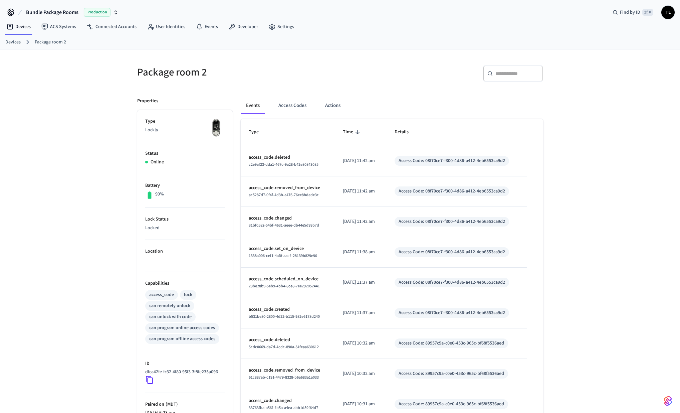
click at [11, 44] on link "Devices" at bounding box center [12, 42] width 15 height 7
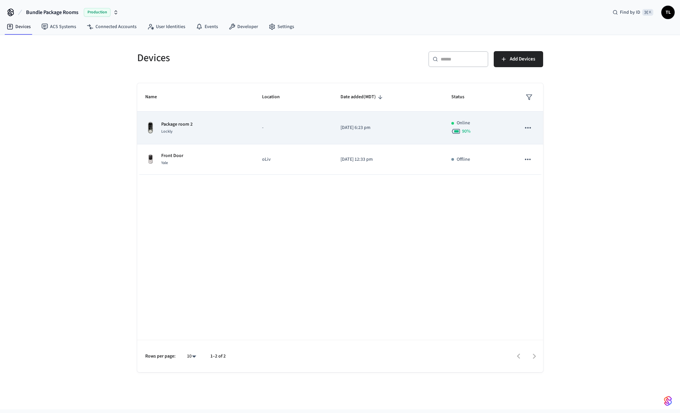
click at [205, 113] on td "Package room 2 Lockly" at bounding box center [195, 127] width 117 height 33
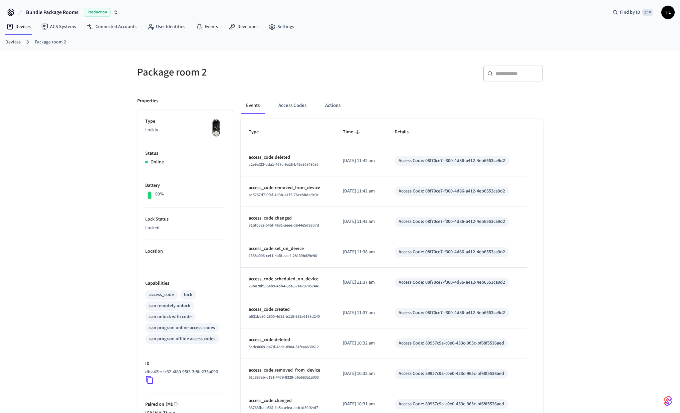
scroll to position [75, 0]
